Goal: Task Accomplishment & Management: Use online tool/utility

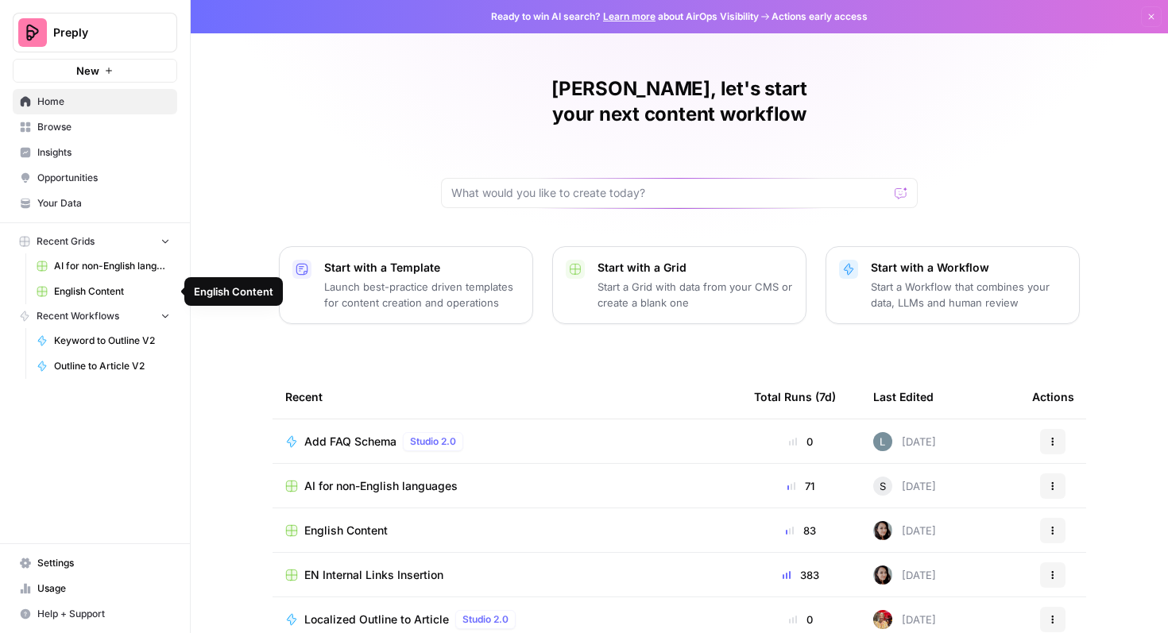
click at [83, 289] on span "English Content" at bounding box center [112, 292] width 116 height 14
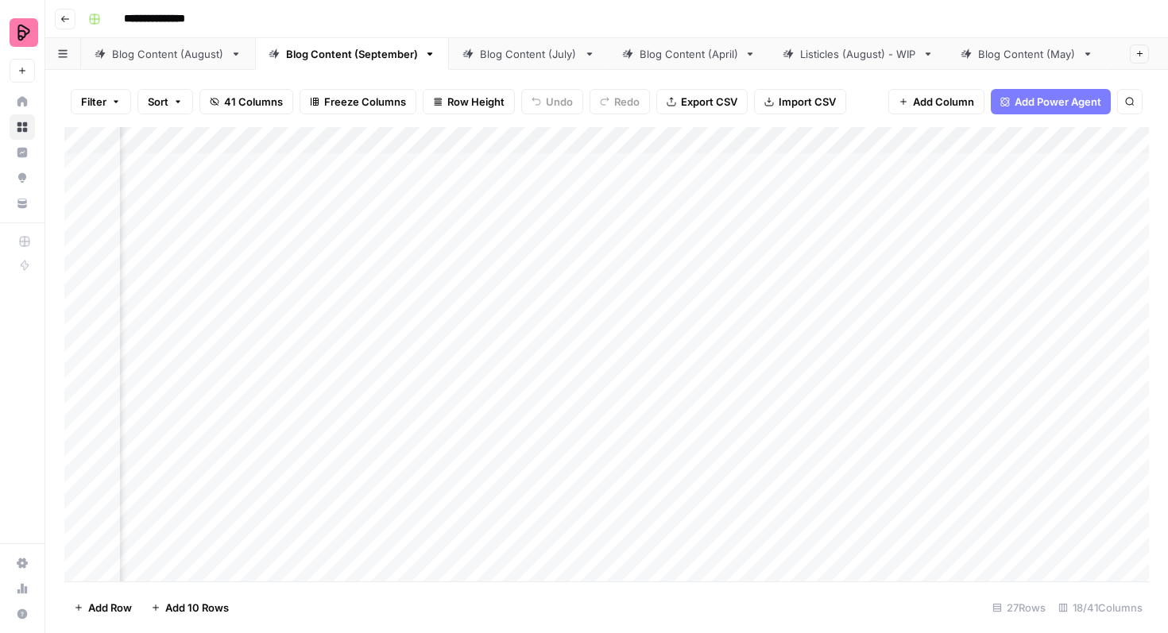
scroll to position [0, 227]
click at [158, 56] on div "Blog Content (August)" at bounding box center [168, 54] width 112 height 16
click at [80, 325] on div "Add Column" at bounding box center [606, 354] width 1085 height 455
click at [83, 366] on div "Add Column" at bounding box center [606, 354] width 1085 height 455
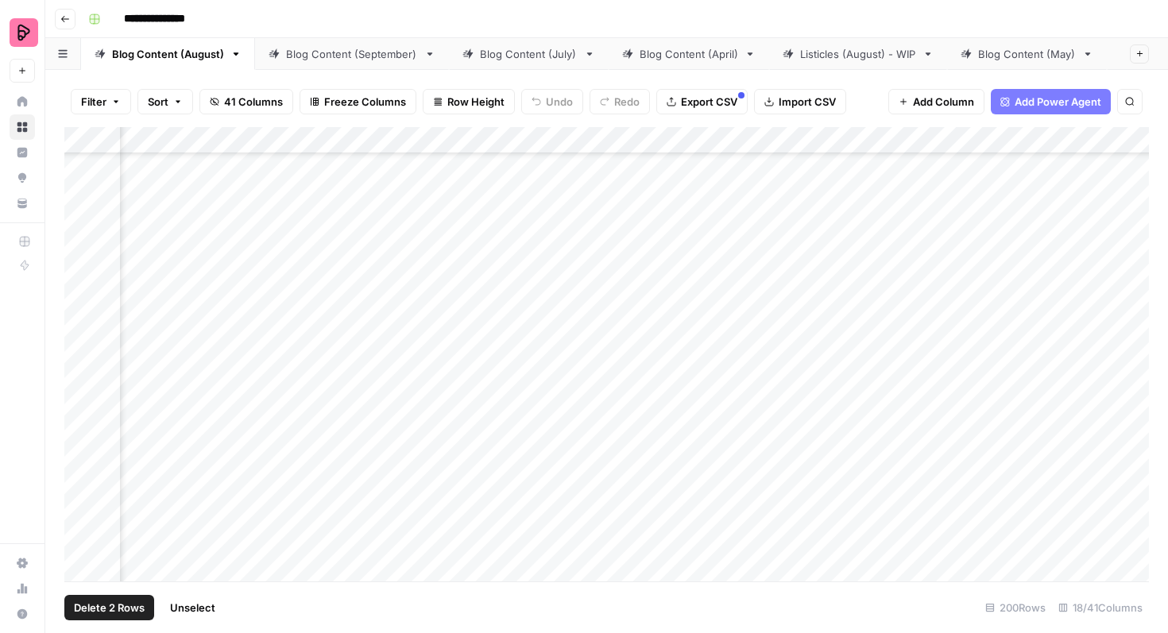
scroll to position [4563, 167]
click at [83, 362] on div "Add Column" at bounding box center [606, 354] width 1085 height 455
click at [84, 339] on div "Add Column" at bounding box center [606, 354] width 1085 height 455
click at [83, 378] on div "Add Column" at bounding box center [606, 354] width 1085 height 455
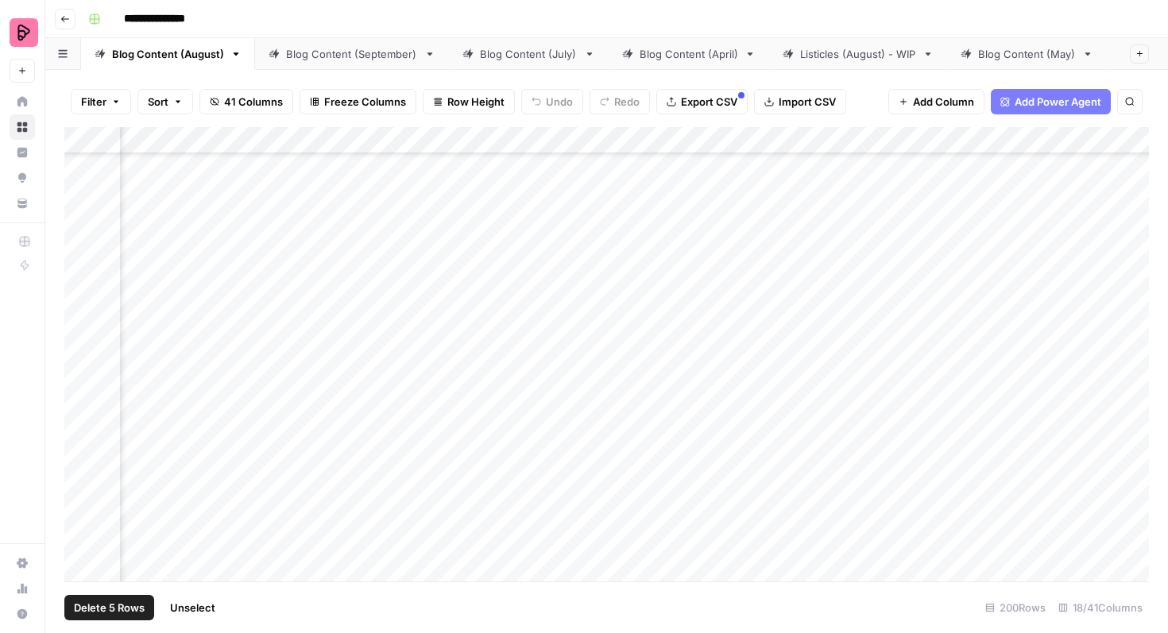
click at [83, 419] on div "Add Column" at bounding box center [606, 354] width 1085 height 455
click at [80, 462] on div "Add Column" at bounding box center [606, 354] width 1085 height 455
click at [80, 503] on div "Add Column" at bounding box center [606, 354] width 1085 height 455
click at [83, 544] on div "Add Column" at bounding box center [606, 354] width 1085 height 455
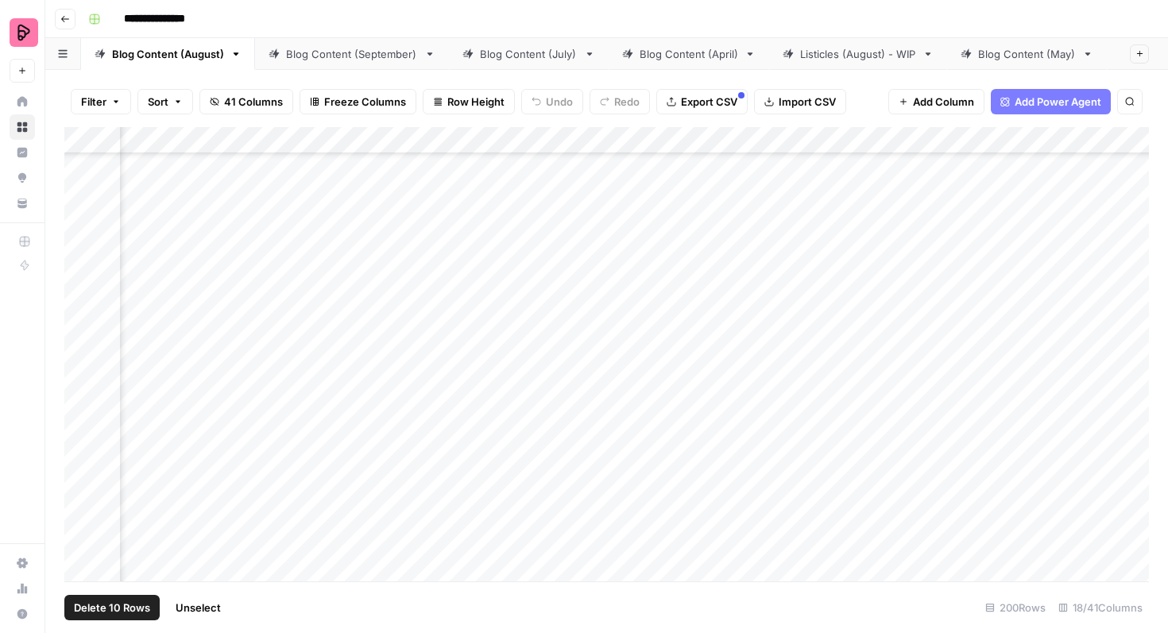
click at [86, 529] on div "Add Column" at bounding box center [606, 354] width 1085 height 455
click at [709, 102] on span "Export CSV" at bounding box center [709, 102] width 56 height 16
click at [77, 298] on div "Add Column" at bounding box center [606, 354] width 1085 height 455
click at [79, 338] on div "Add Column" at bounding box center [606, 354] width 1085 height 455
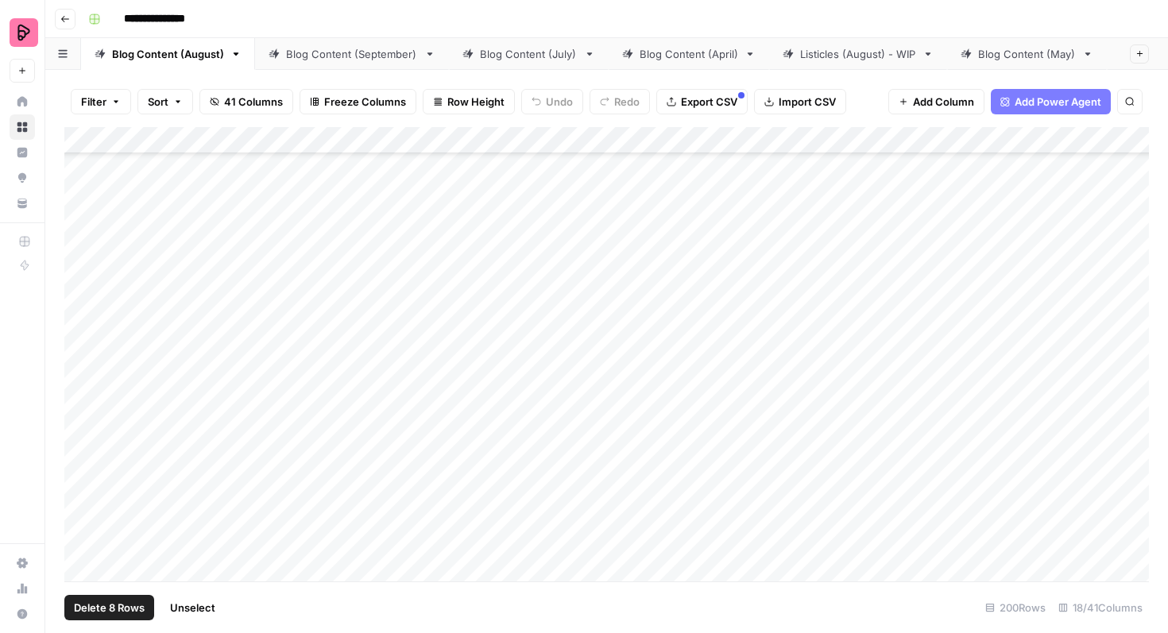
click at [80, 382] on div "Add Column" at bounding box center [606, 354] width 1085 height 455
click at [81, 421] on div "Add Column" at bounding box center [606, 354] width 1085 height 455
click at [79, 465] on div "Add Column" at bounding box center [606, 354] width 1085 height 455
click at [80, 505] on div "Add Column" at bounding box center [606, 354] width 1085 height 455
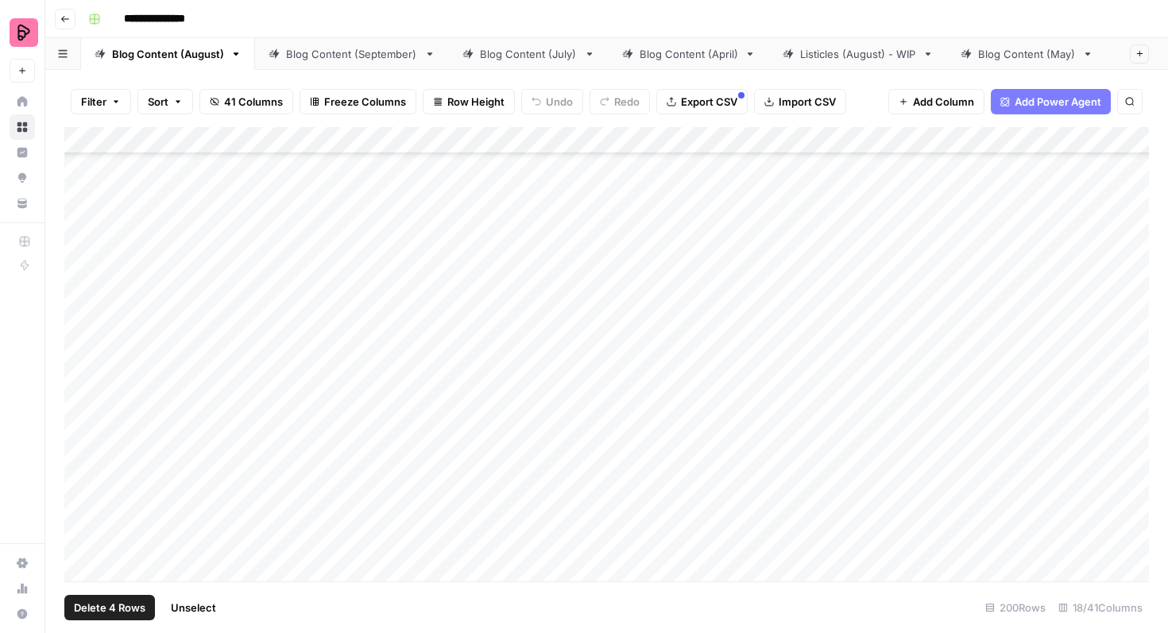
click at [82, 393] on div "Add Column" at bounding box center [606, 354] width 1085 height 455
click at [708, 103] on span "Export CSV" at bounding box center [709, 102] width 56 height 16
click at [1000, 49] on div "Blog Content (May)" at bounding box center [1027, 54] width 98 height 16
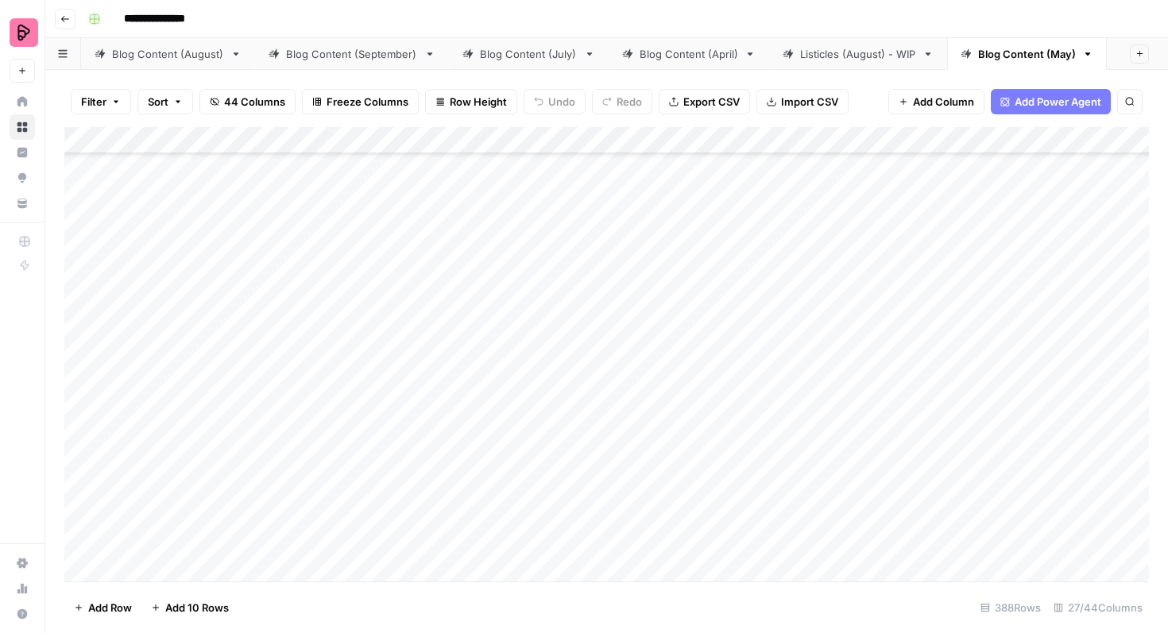
click at [79, 412] on div "Add Column" at bounding box center [606, 354] width 1085 height 455
click at [77, 454] on div "Add Column" at bounding box center [606, 354] width 1085 height 455
click at [83, 495] on div "Add Column" at bounding box center [606, 354] width 1085 height 455
click at [80, 331] on div "Add Column" at bounding box center [606, 354] width 1085 height 455
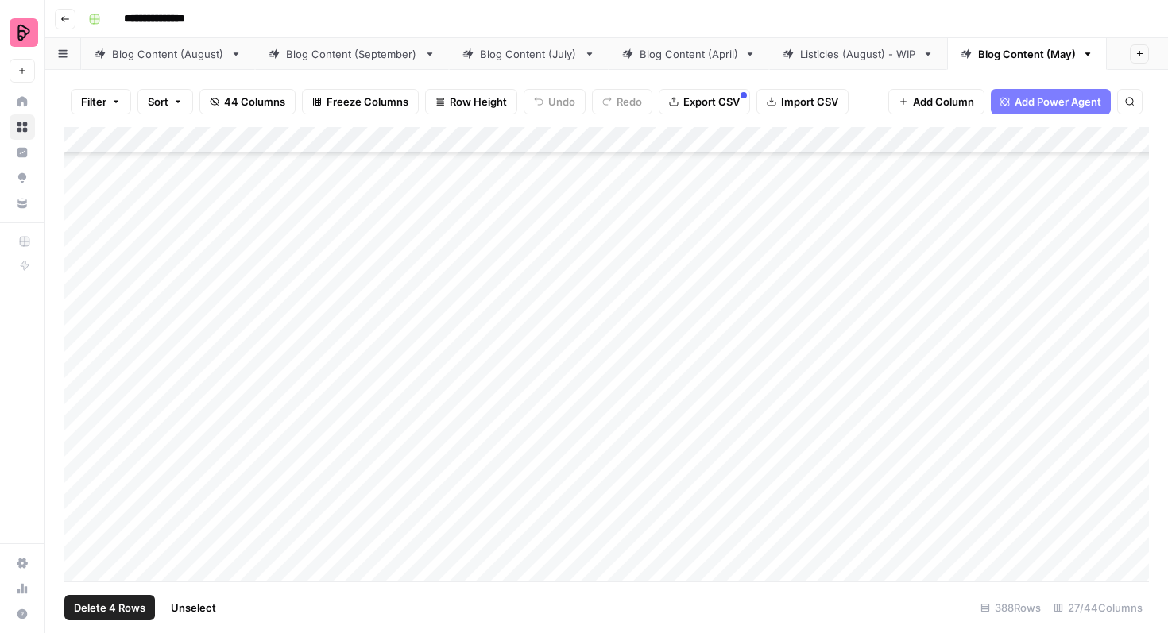
click at [80, 371] on div "Add Column" at bounding box center [606, 354] width 1085 height 455
click at [80, 409] on div "Add Column" at bounding box center [606, 354] width 1085 height 455
click at [83, 452] on div "Add Column" at bounding box center [606, 354] width 1085 height 455
click at [81, 496] on div "Add Column" at bounding box center [606, 354] width 1085 height 455
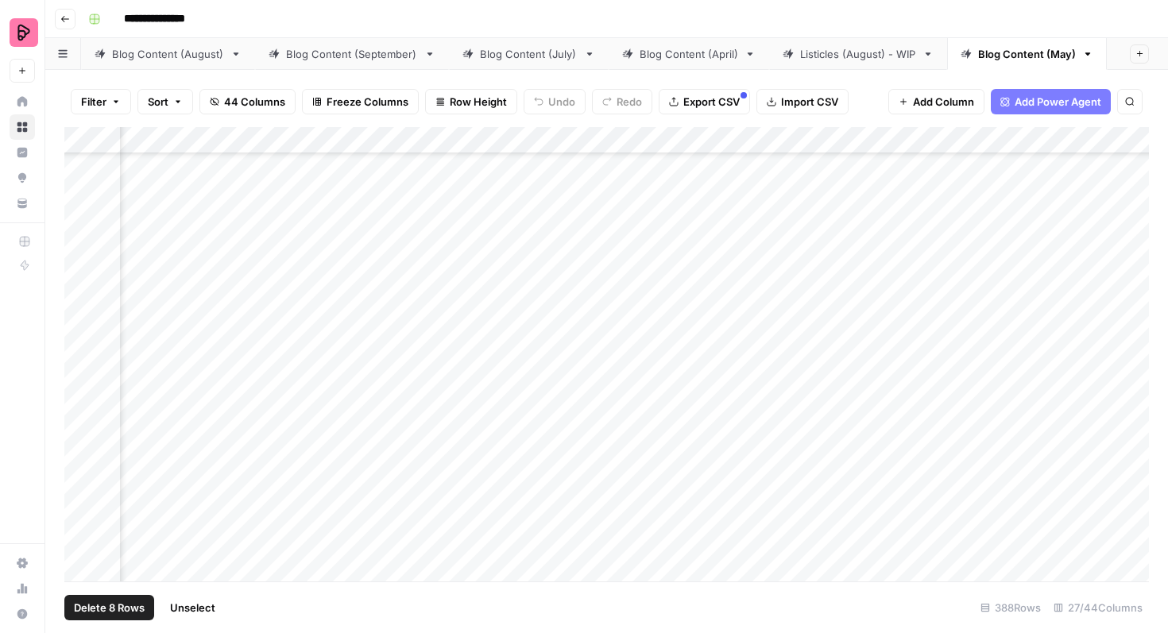
scroll to position [9810, 1055]
click at [79, 455] on div "Add Column" at bounding box center [606, 354] width 1085 height 455
click at [79, 482] on div "Add Column" at bounding box center [606, 354] width 1085 height 455
click at [82, 529] on div "Add Column" at bounding box center [606, 354] width 1085 height 455
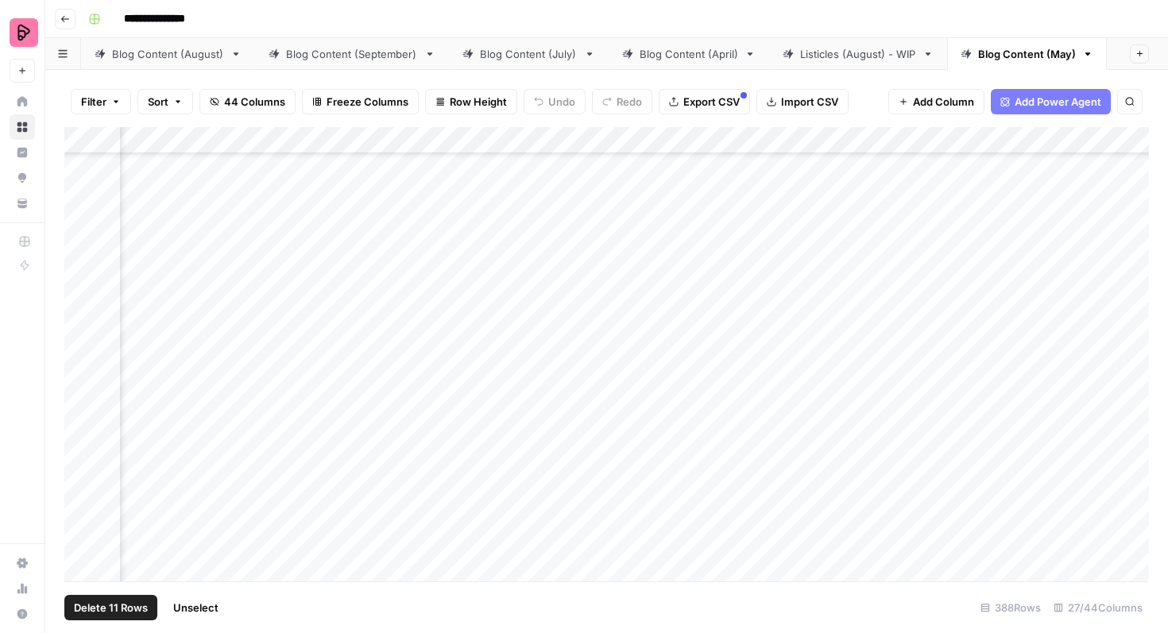
click at [80, 420] on div "Add Column" at bounding box center [606, 354] width 1085 height 455
click at [80, 454] on div "Add Column" at bounding box center [606, 354] width 1085 height 455
click at [83, 400] on div "Add Column" at bounding box center [606, 354] width 1085 height 455
click at [83, 440] on div "Add Column" at bounding box center [606, 354] width 1085 height 455
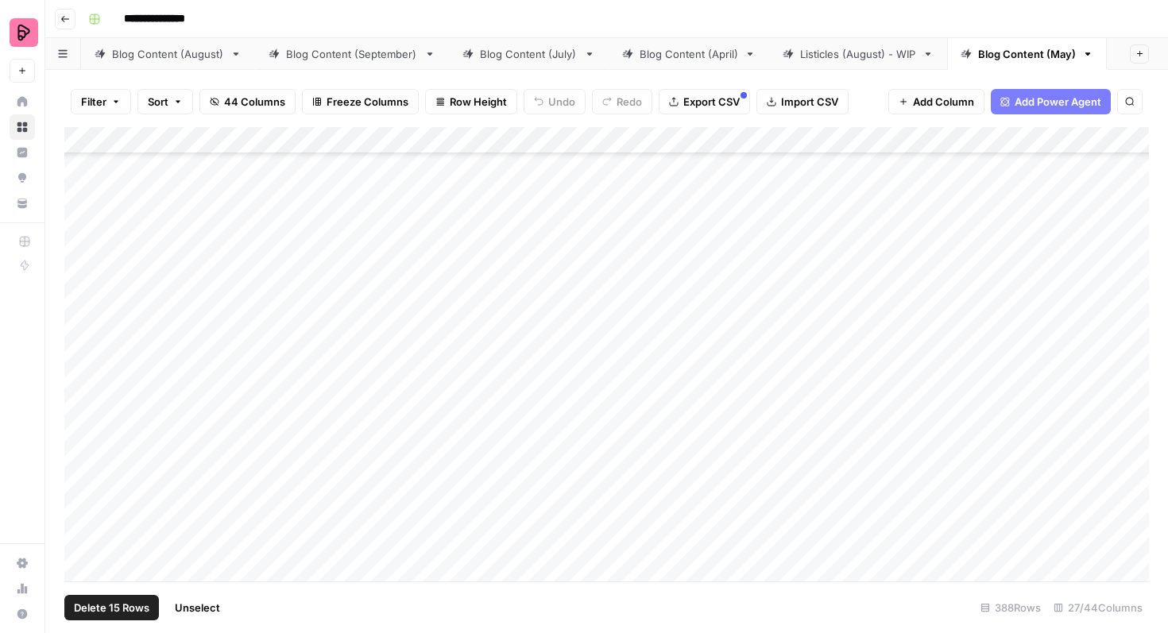
scroll to position [9549, 0]
click at [704, 99] on span "Export CSV" at bounding box center [712, 102] width 56 height 16
click at [923, 326] on div "Add Column" at bounding box center [606, 354] width 1085 height 455
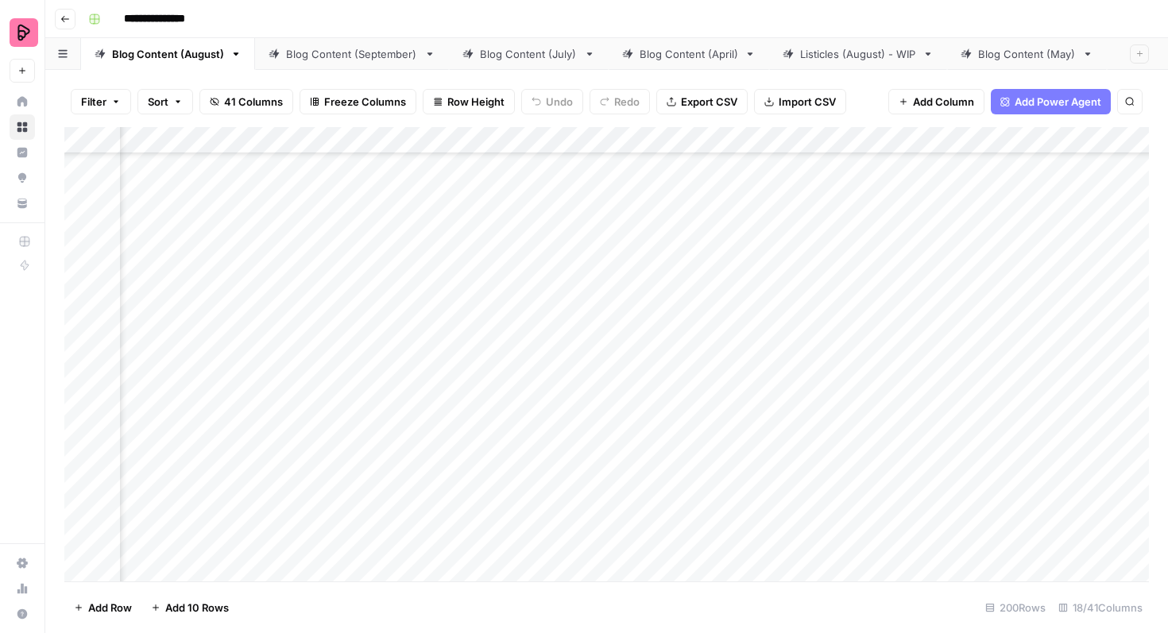
click at [912, 327] on div "Add Column" at bounding box center [606, 354] width 1085 height 455
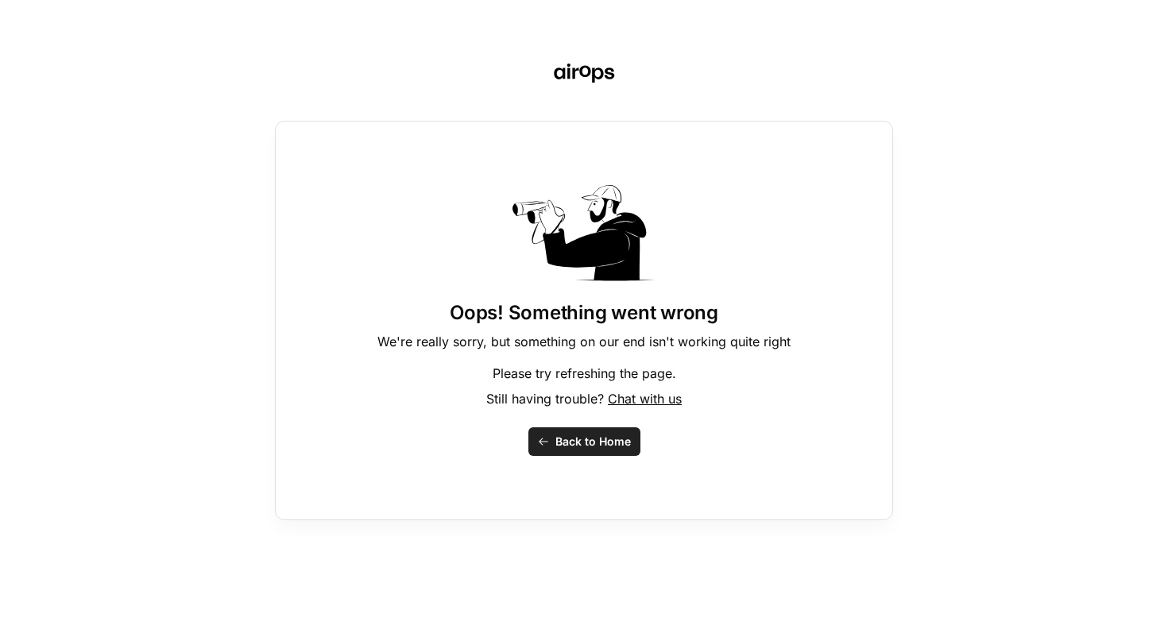
click at [922, 320] on div "Oops! Something went wrong We're really sorry, but something on our end isn't w…" at bounding box center [584, 316] width 1168 height 633
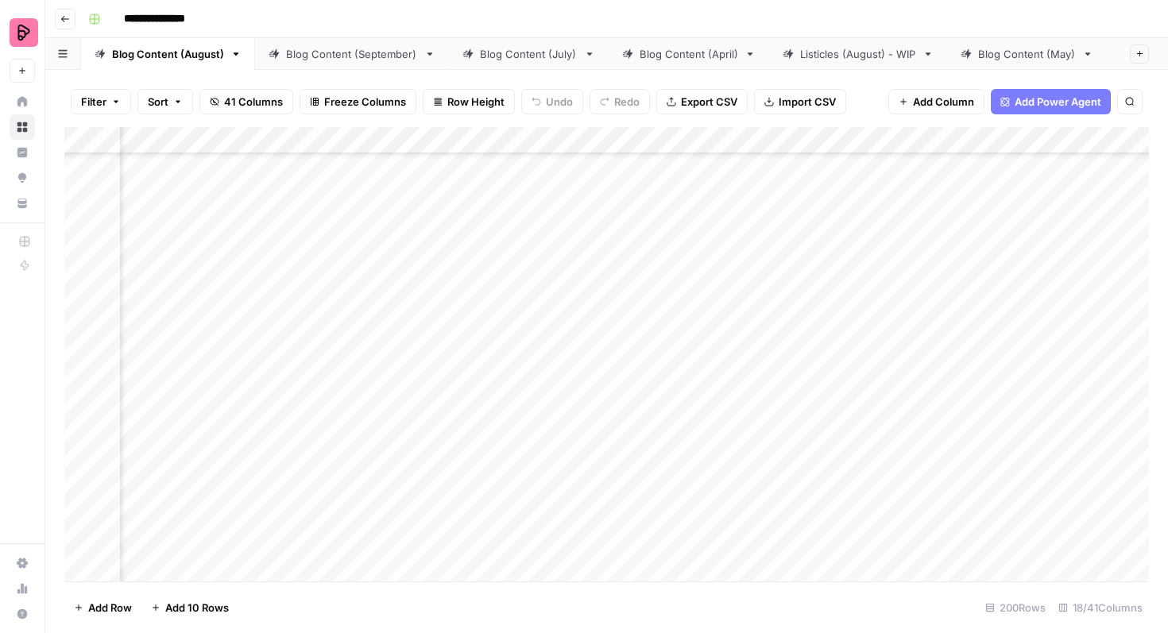
scroll to position [4263, 83]
click at [950, 416] on div "Add Column" at bounding box center [606, 354] width 1085 height 455
click at [999, 424] on div "Add Column" at bounding box center [606, 354] width 1085 height 455
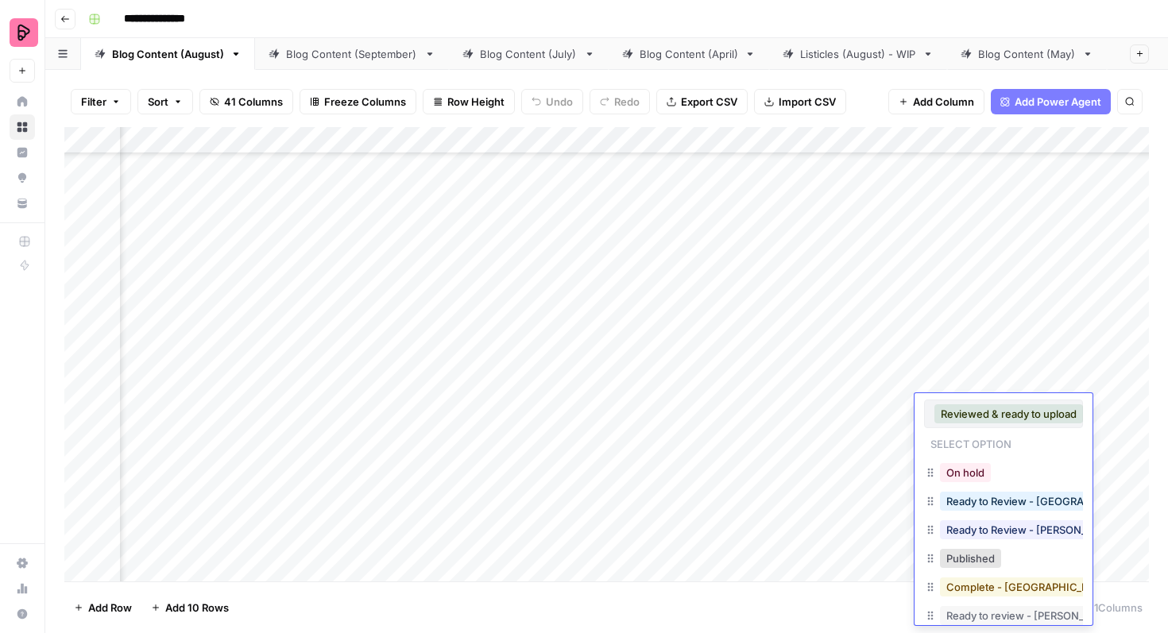
scroll to position [48, 0]
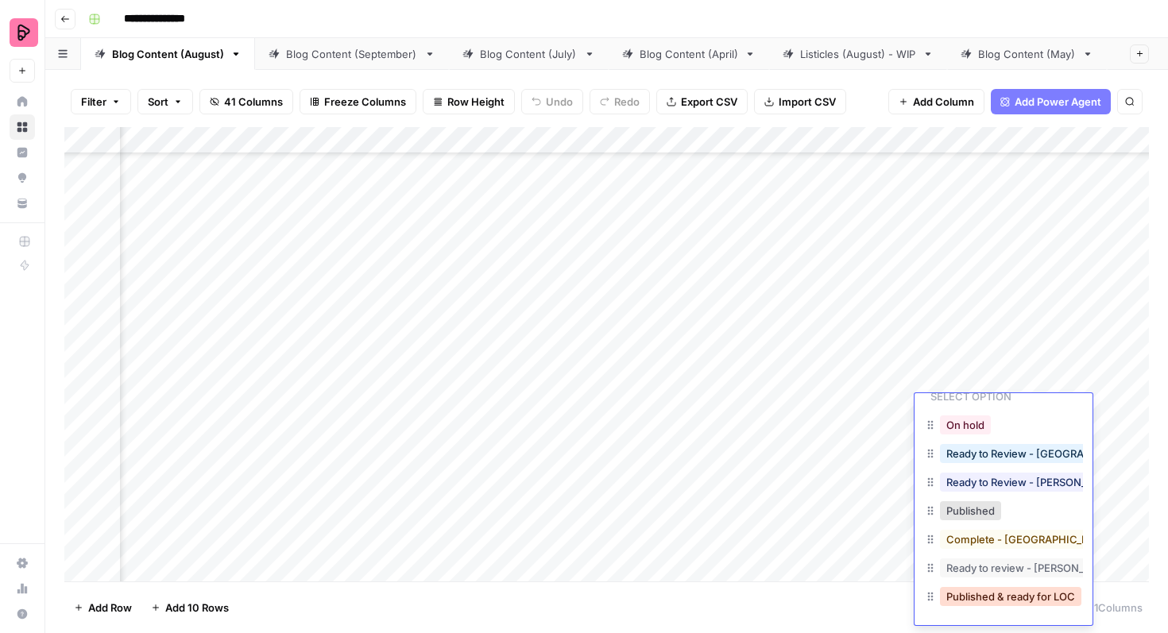
click at [990, 592] on button "Published & ready for LOC" at bounding box center [1010, 596] width 141 height 19
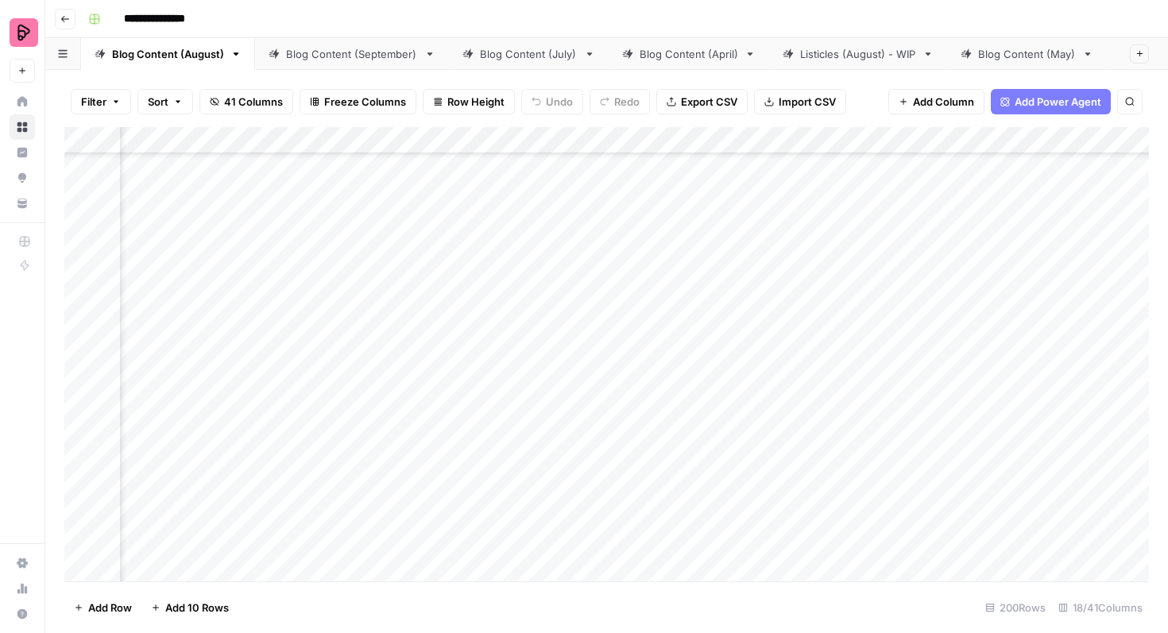
click at [992, 452] on div "Add Column" at bounding box center [606, 354] width 1085 height 455
click at [976, 461] on div "Add Column" at bounding box center [606, 354] width 1085 height 455
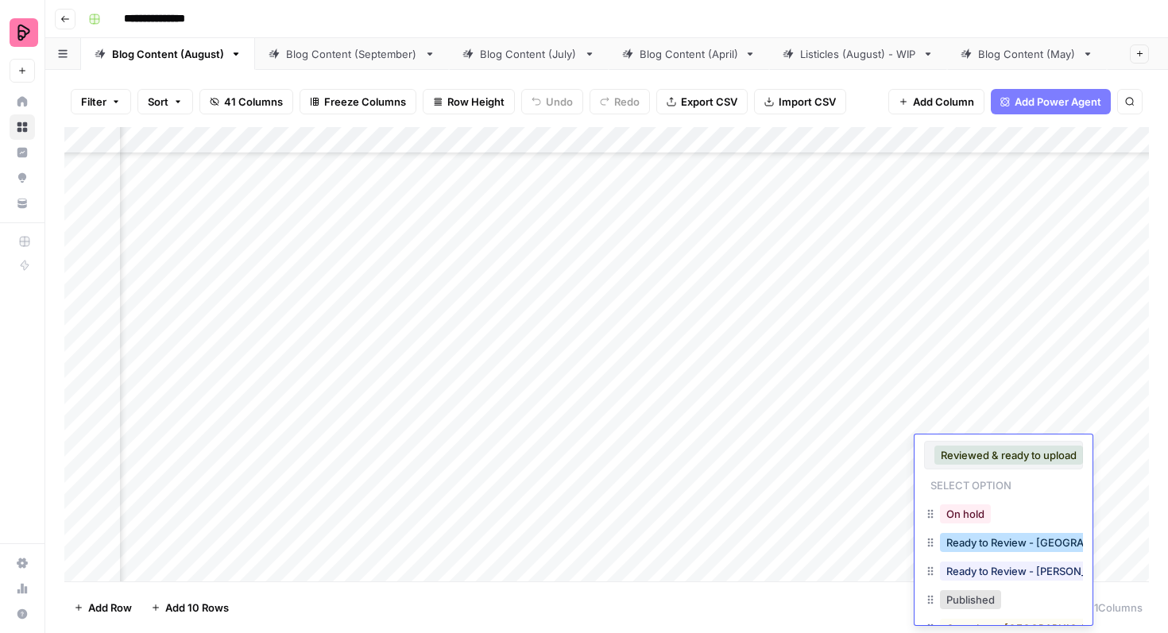
scroll to position [89, 0]
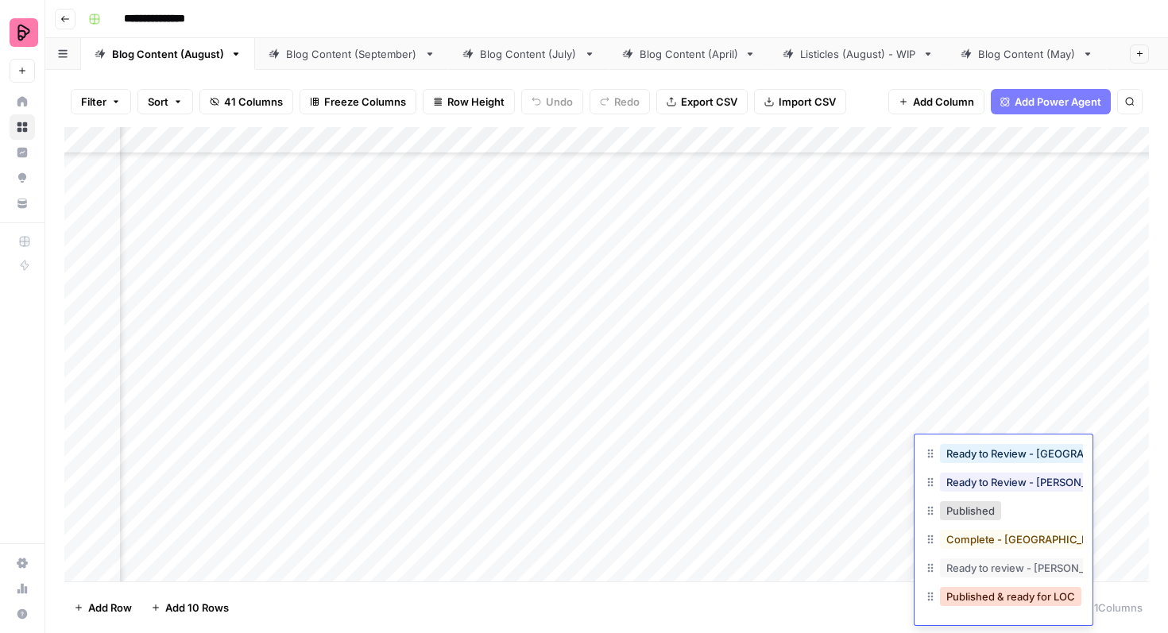
click at [986, 590] on button "Published & ready for LOC" at bounding box center [1010, 596] width 141 height 19
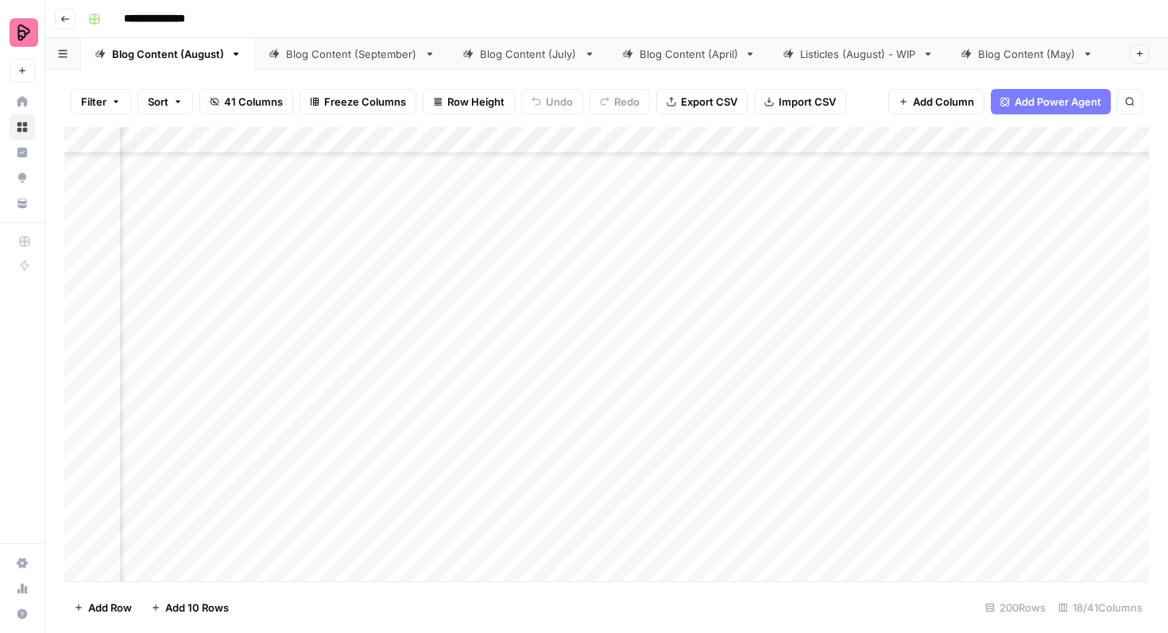
scroll to position [4701, 83]
click at [998, 224] on div "Add Column" at bounding box center [606, 354] width 1085 height 455
click at [996, 240] on div "Add Column" at bounding box center [606, 354] width 1085 height 455
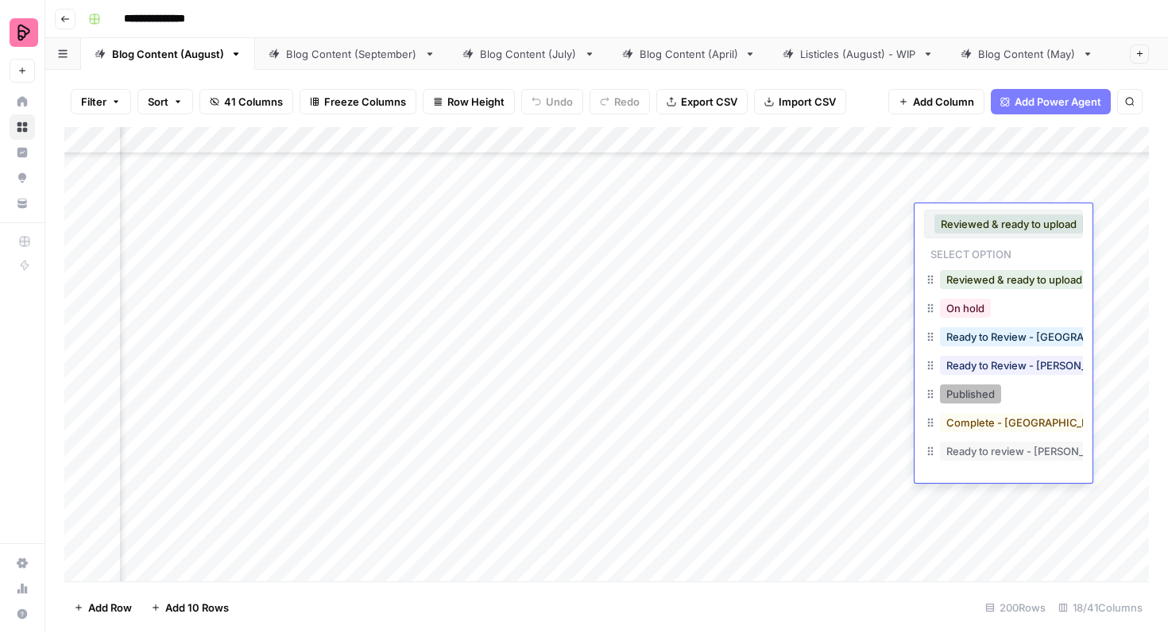
scroll to position [25, 0]
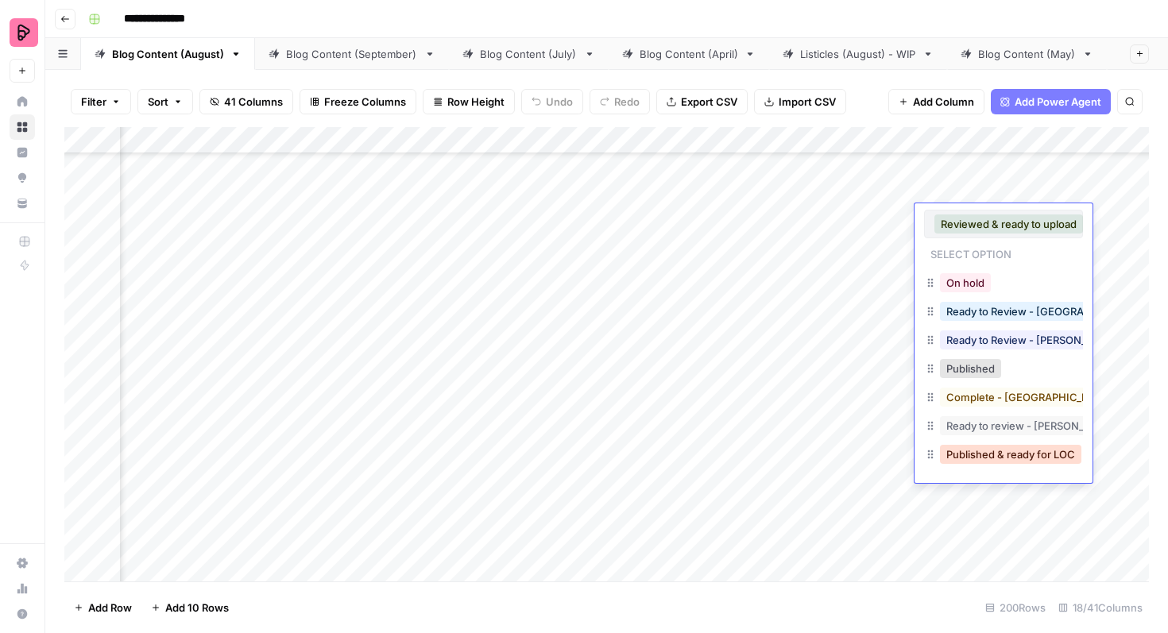
click at [987, 460] on button "Published & ready for LOC" at bounding box center [1010, 454] width 141 height 19
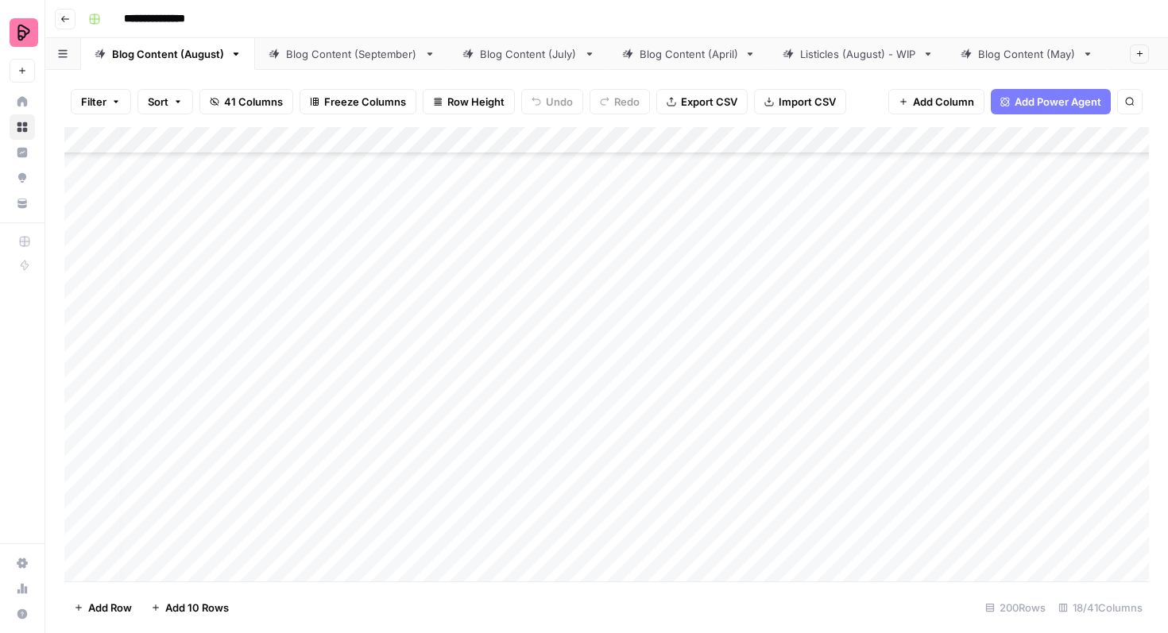
scroll to position [2718, 7]
